Goal: Transaction & Acquisition: Obtain resource

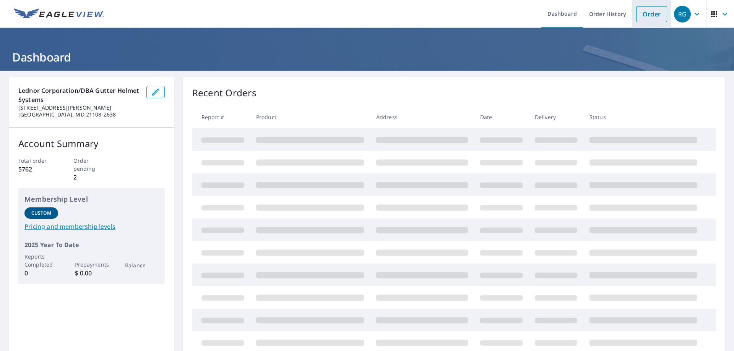
click at [636, 19] on link "Order" at bounding box center [651, 14] width 31 height 16
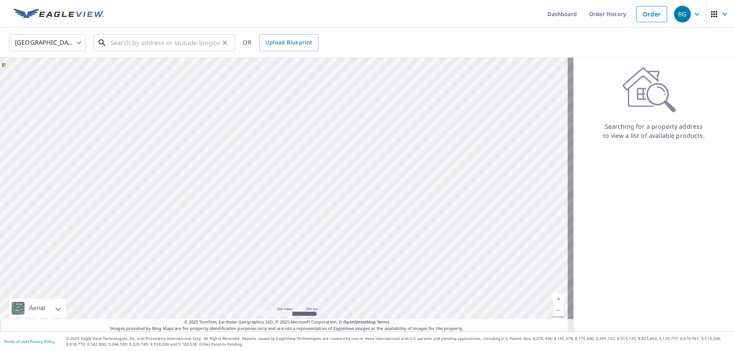
click at [144, 45] on input "text" at bounding box center [164, 42] width 109 height 21
click at [160, 45] on input "text" at bounding box center [164, 42] width 109 height 21
paste input "[STREET_ADDRESS]"
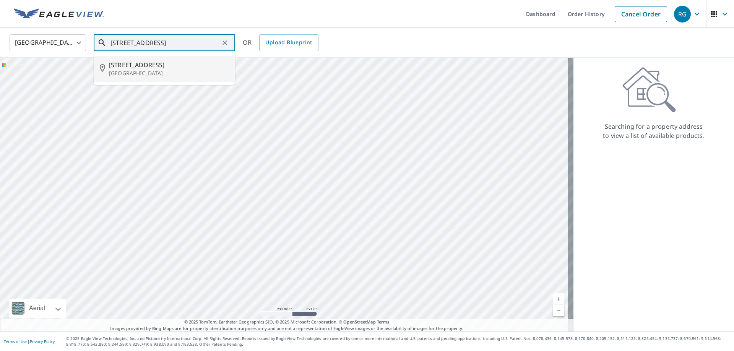
click at [182, 62] on span "[STREET_ADDRESS]" at bounding box center [169, 64] width 120 height 9
type input "[STREET_ADDRESS][PERSON_NAME]"
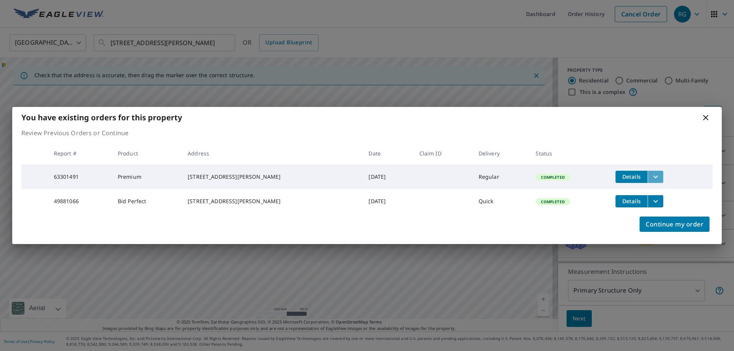
click at [660, 172] on icon "filesDropdownBtn-63301491" at bounding box center [655, 176] width 9 height 9
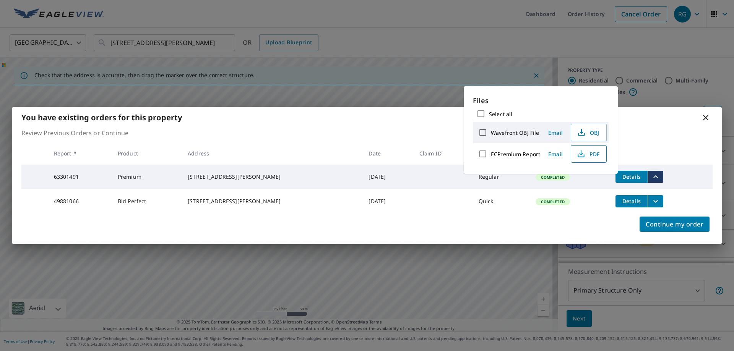
click at [585, 159] on icon "button" at bounding box center [580, 153] width 9 height 9
